Goal: Transaction & Acquisition: Purchase product/service

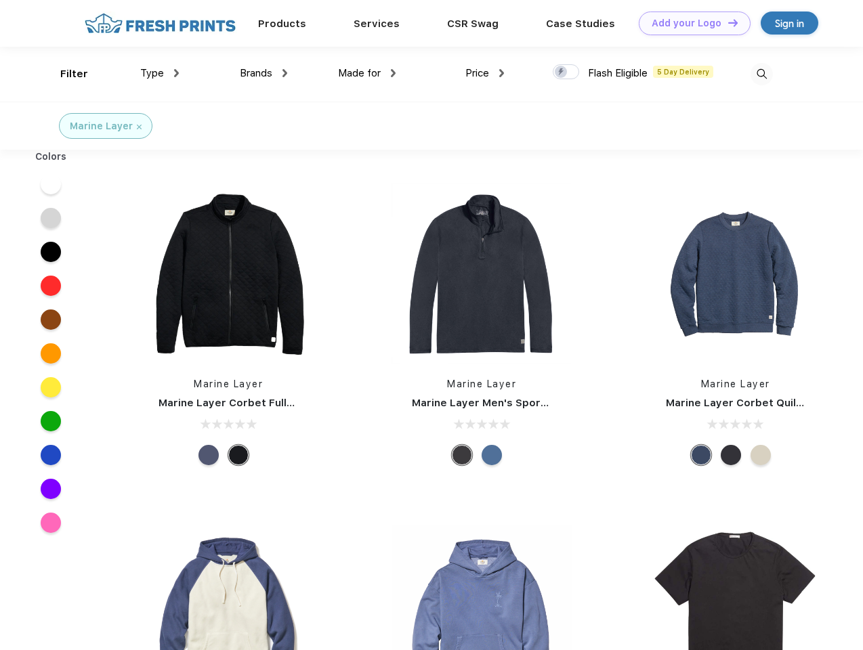
click at [689, 23] on link "Add your Logo Design Tool" at bounding box center [695, 24] width 112 height 24
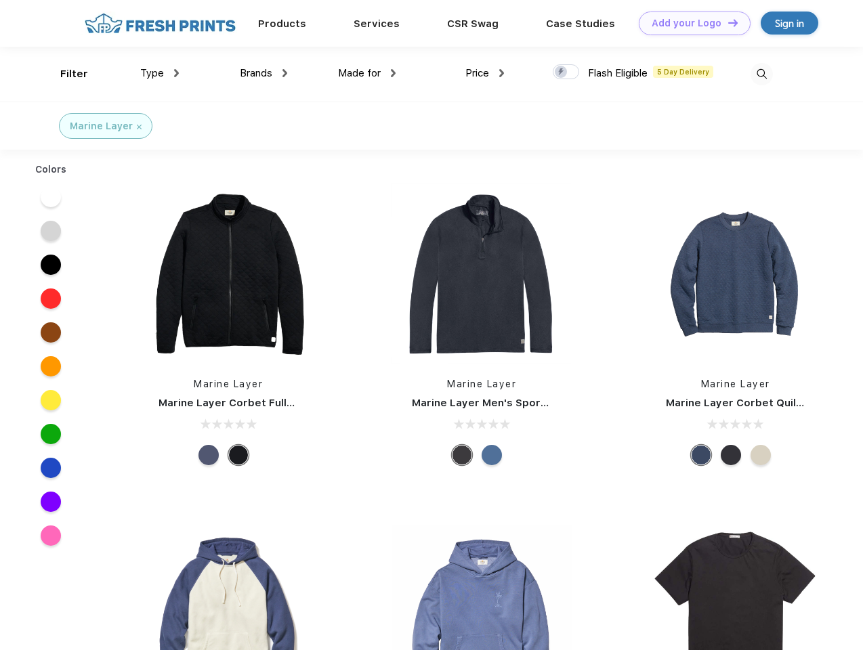
click at [0, 0] on div "Design Tool" at bounding box center [0, 0] width 0 height 0
click at [727, 22] on link "Add your Logo Design Tool" at bounding box center [695, 24] width 112 height 24
click at [65, 74] on div "Filter" at bounding box center [74, 74] width 28 height 16
click at [160, 73] on span "Type" at bounding box center [152, 73] width 24 height 12
click at [263, 73] on span "Brands" at bounding box center [256, 73] width 33 height 12
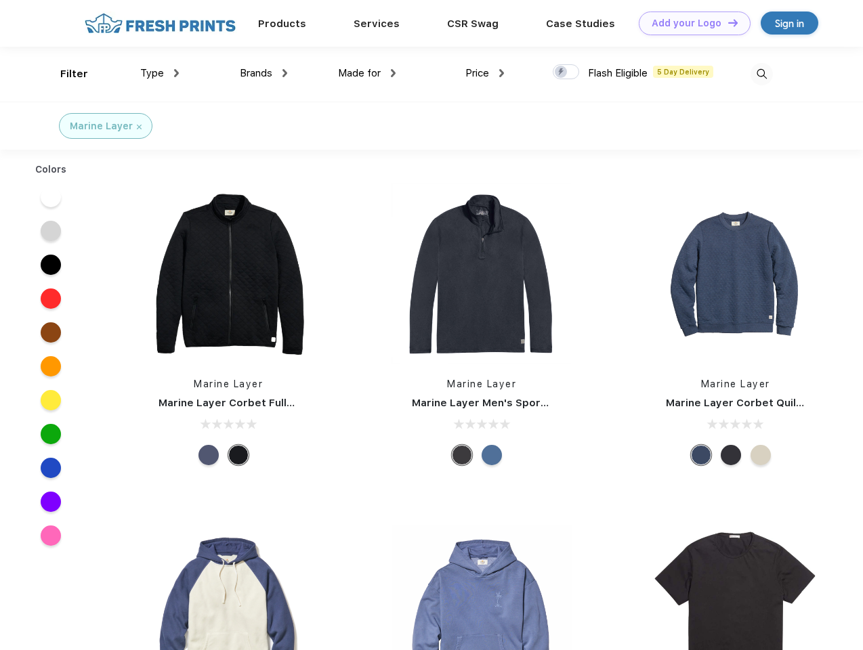
click at [367, 73] on span "Made for" at bounding box center [359, 73] width 43 height 12
click at [485, 73] on span "Price" at bounding box center [477, 73] width 24 height 12
click at [566, 72] on div at bounding box center [566, 71] width 26 height 15
click at [561, 72] on input "checkbox" at bounding box center [557, 68] width 9 height 9
click at [761, 74] on img at bounding box center [761, 74] width 22 height 22
